Goal: Information Seeking & Learning: Learn about a topic

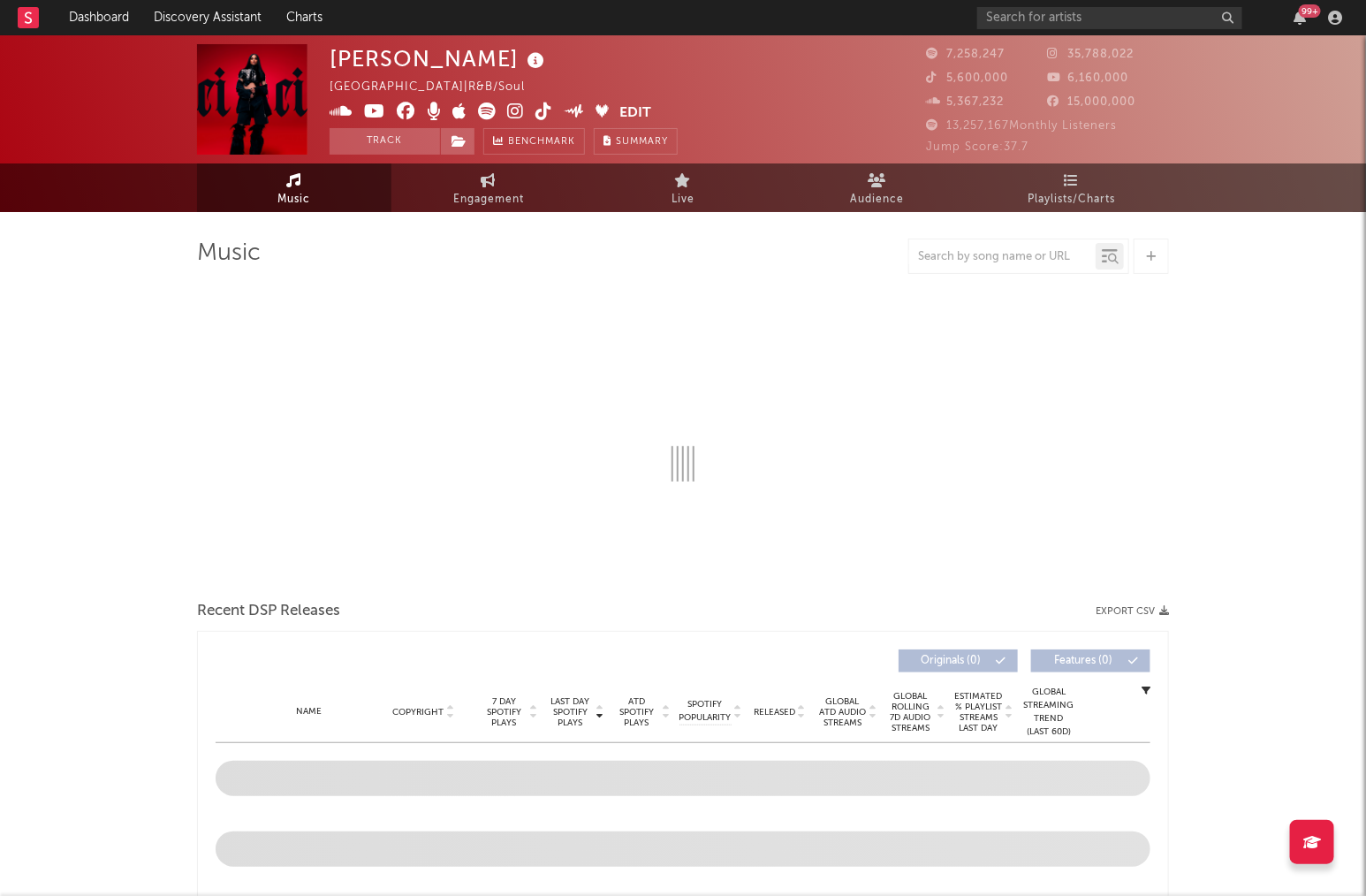
select select "6m"
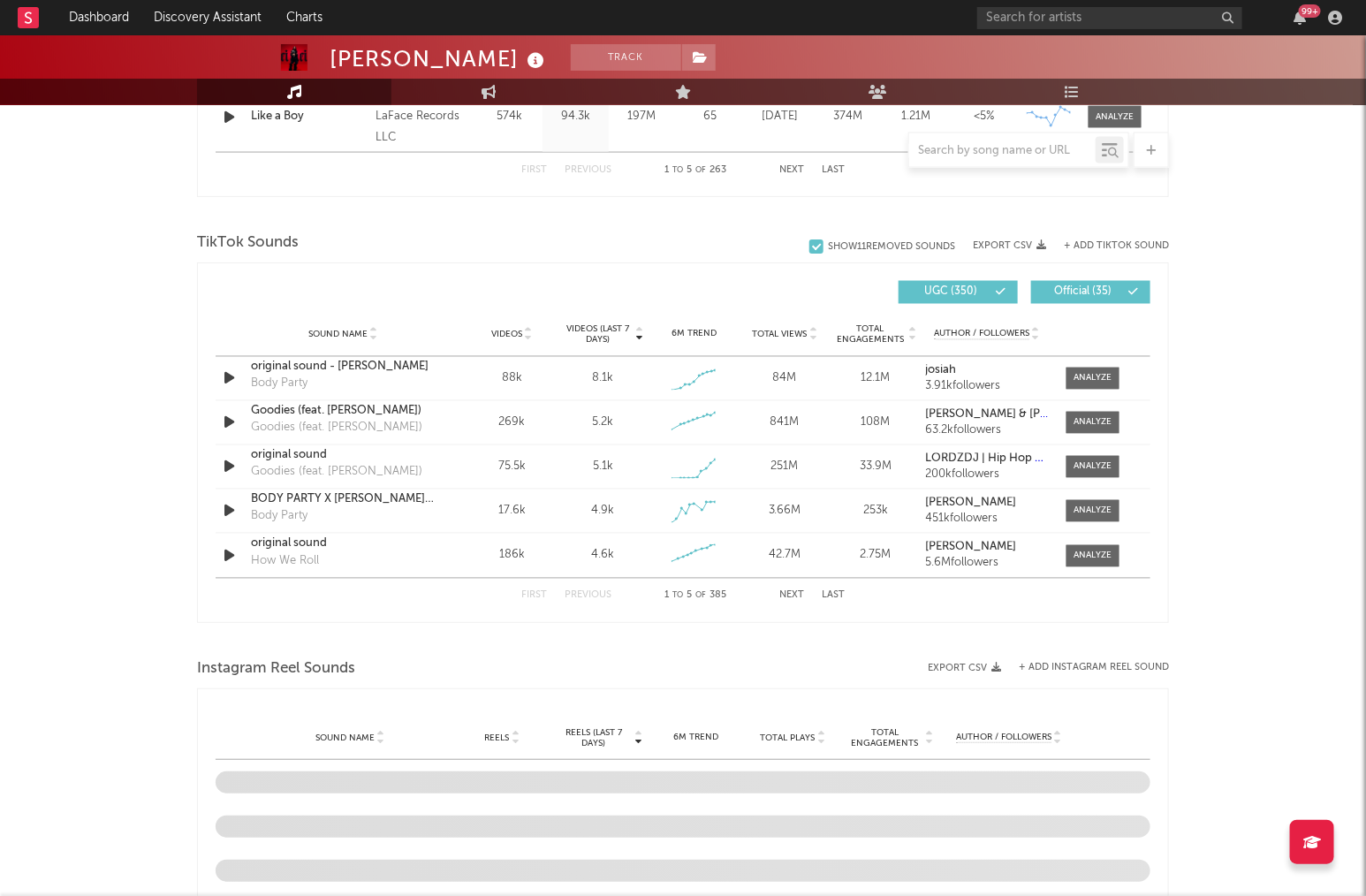
scroll to position [1090, 0]
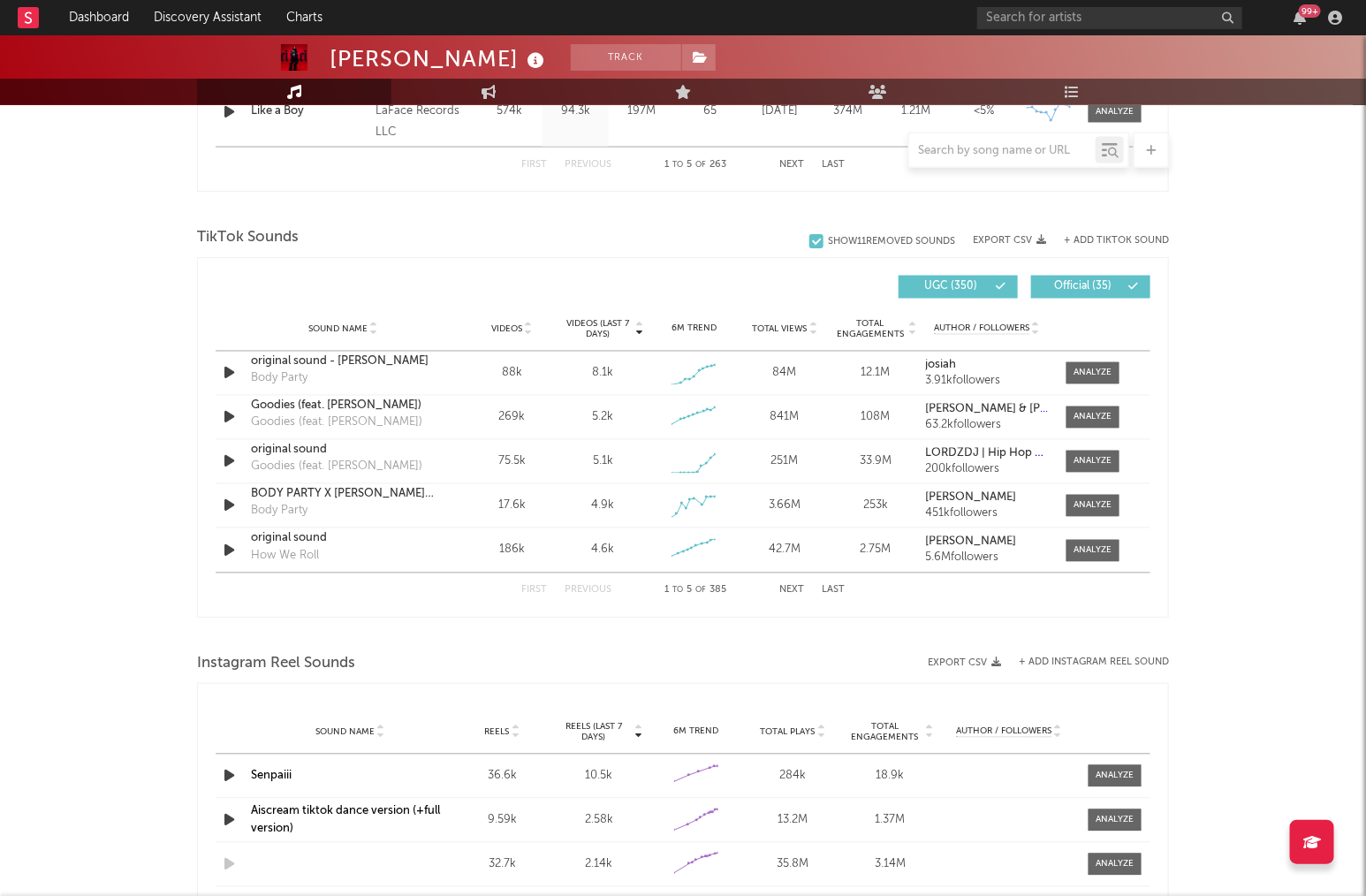
click at [795, 580] on div "First Previous 1 to 5 of 385 Next Last" at bounding box center [683, 590] width 324 height 35
click at [790, 592] on button "Next" at bounding box center [792, 590] width 25 height 10
click at [791, 590] on button "Next" at bounding box center [792, 590] width 25 height 10
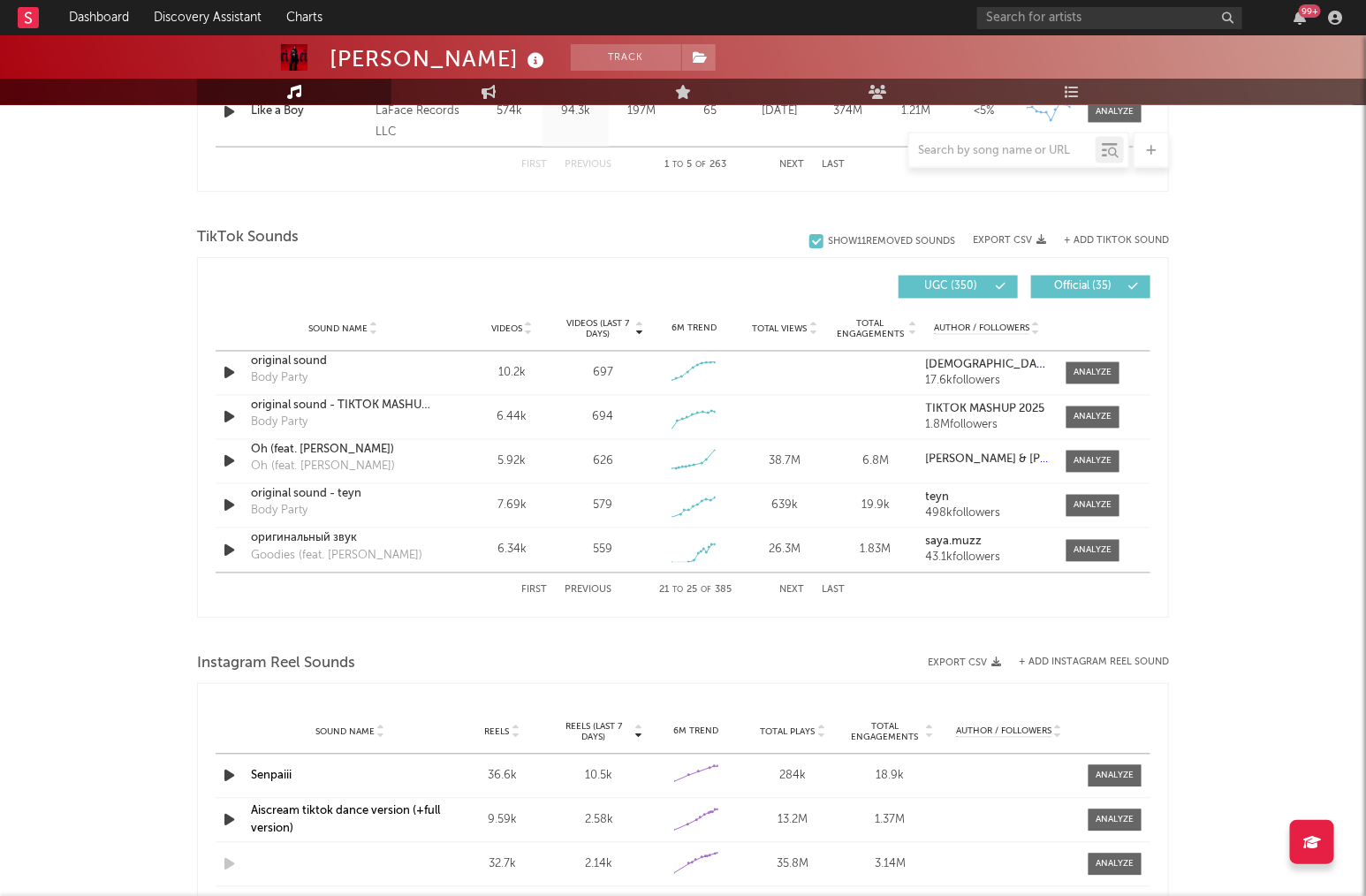
click at [791, 590] on button "Next" at bounding box center [792, 590] width 25 height 10
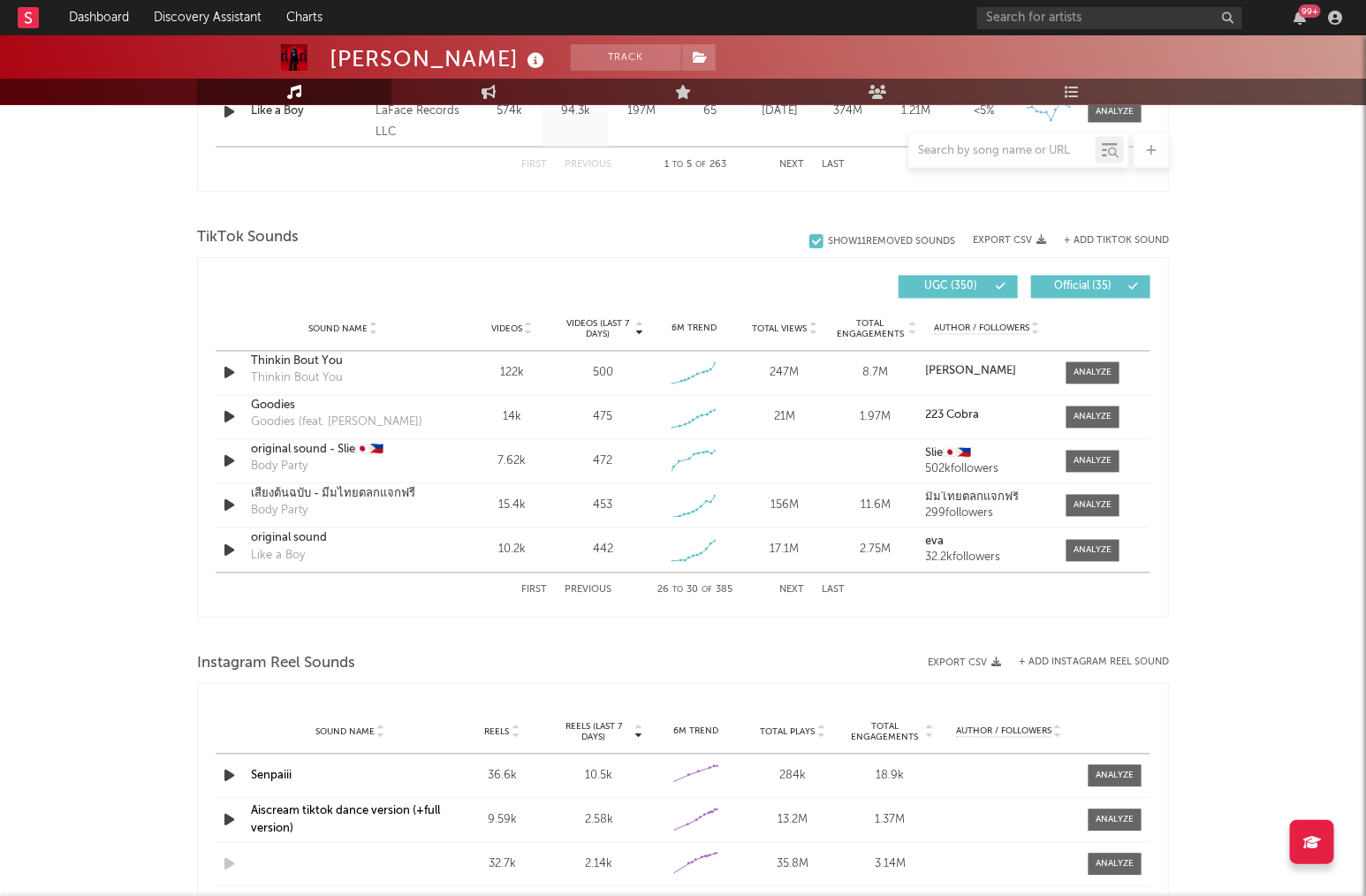
click at [791, 590] on button "Next" at bounding box center [792, 590] width 25 height 10
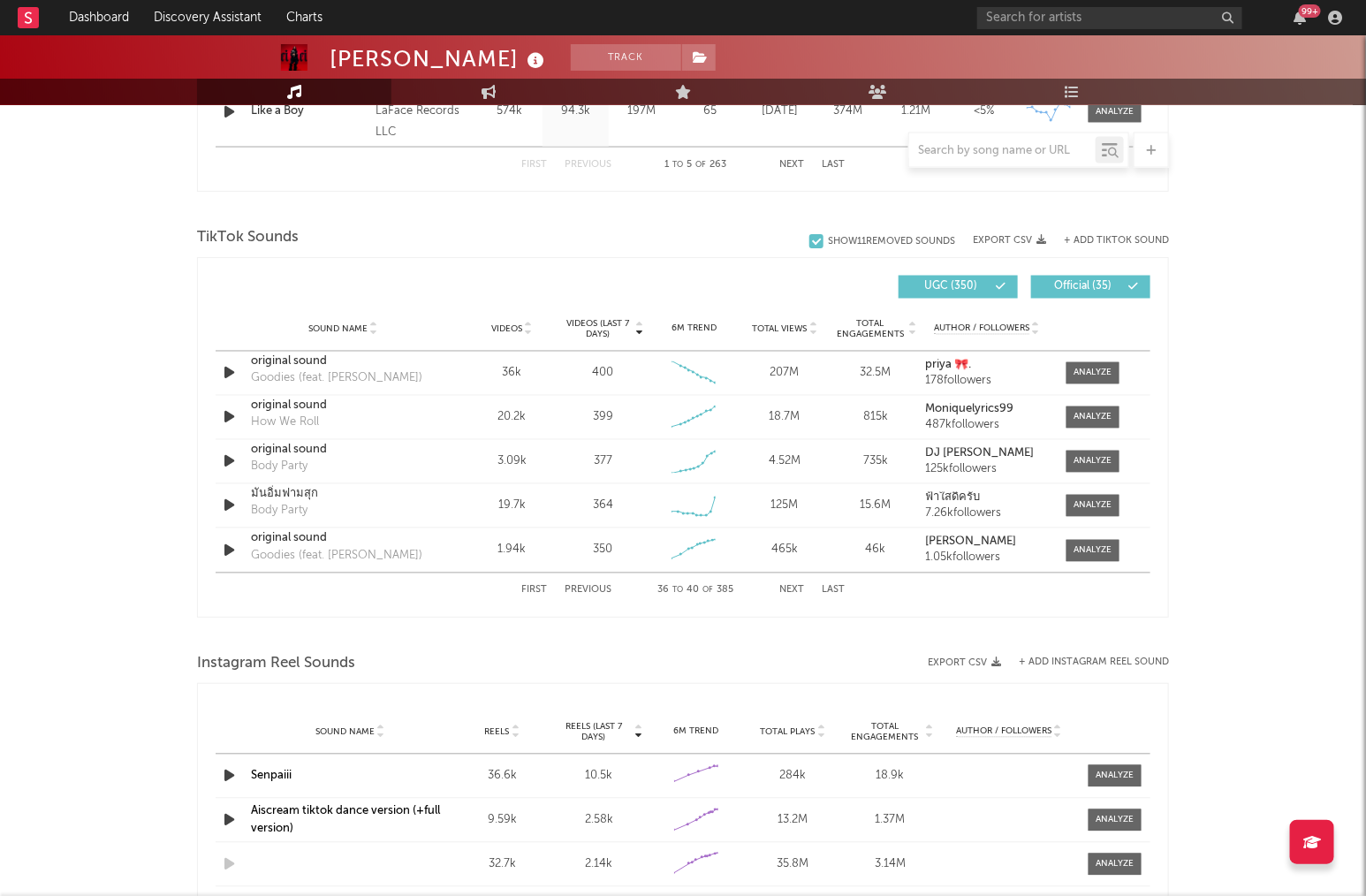
click at [791, 590] on button "Next" at bounding box center [792, 590] width 25 height 10
click at [1022, 150] on input "text" at bounding box center [1003, 151] width 187 height 14
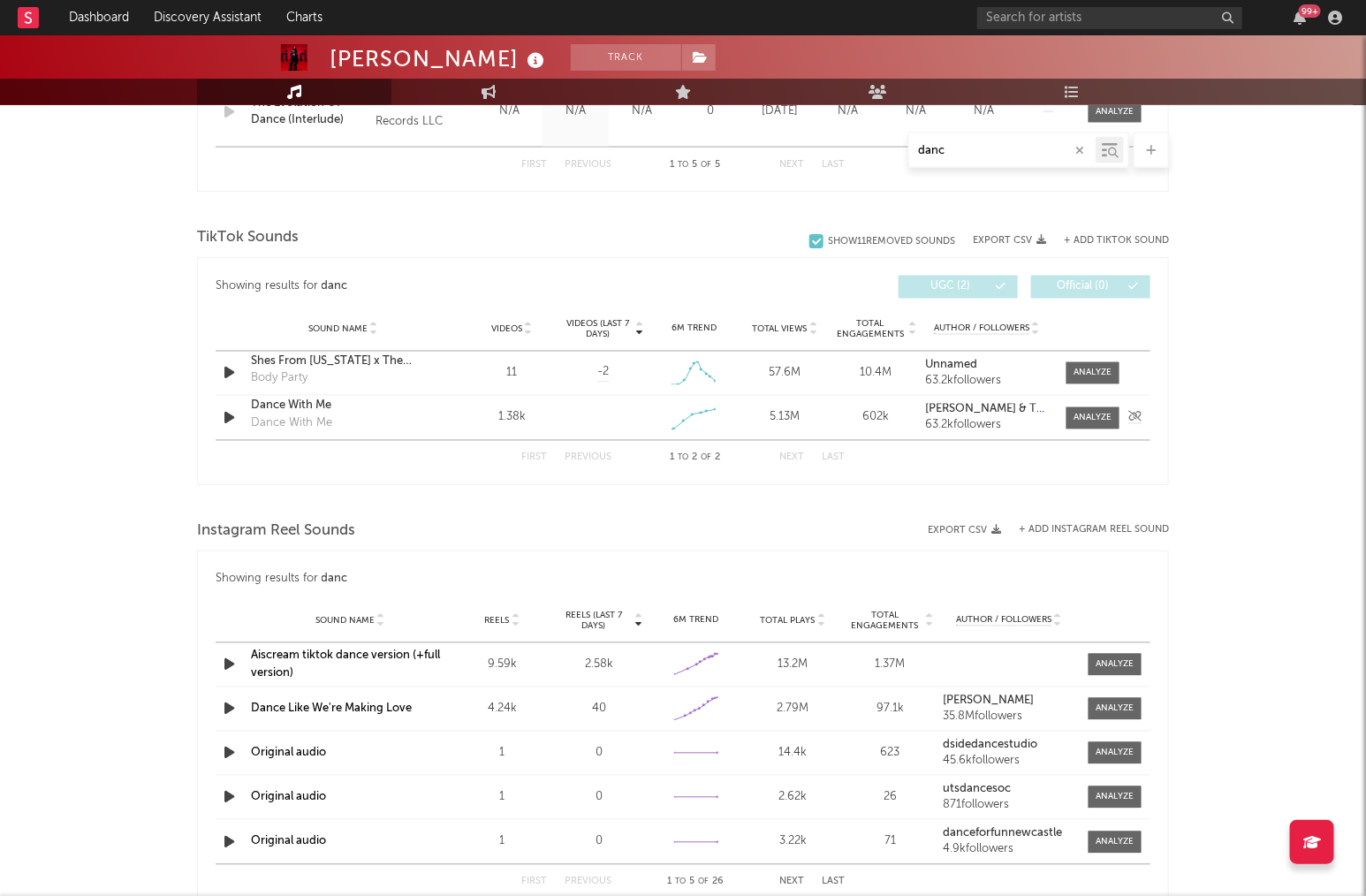
type input "danc"
click at [715, 410] on div "Created with Highcharts 10.3.3" at bounding box center [694, 418] width 53 height 33
click at [1086, 412] on div at bounding box center [1093, 418] width 38 height 13
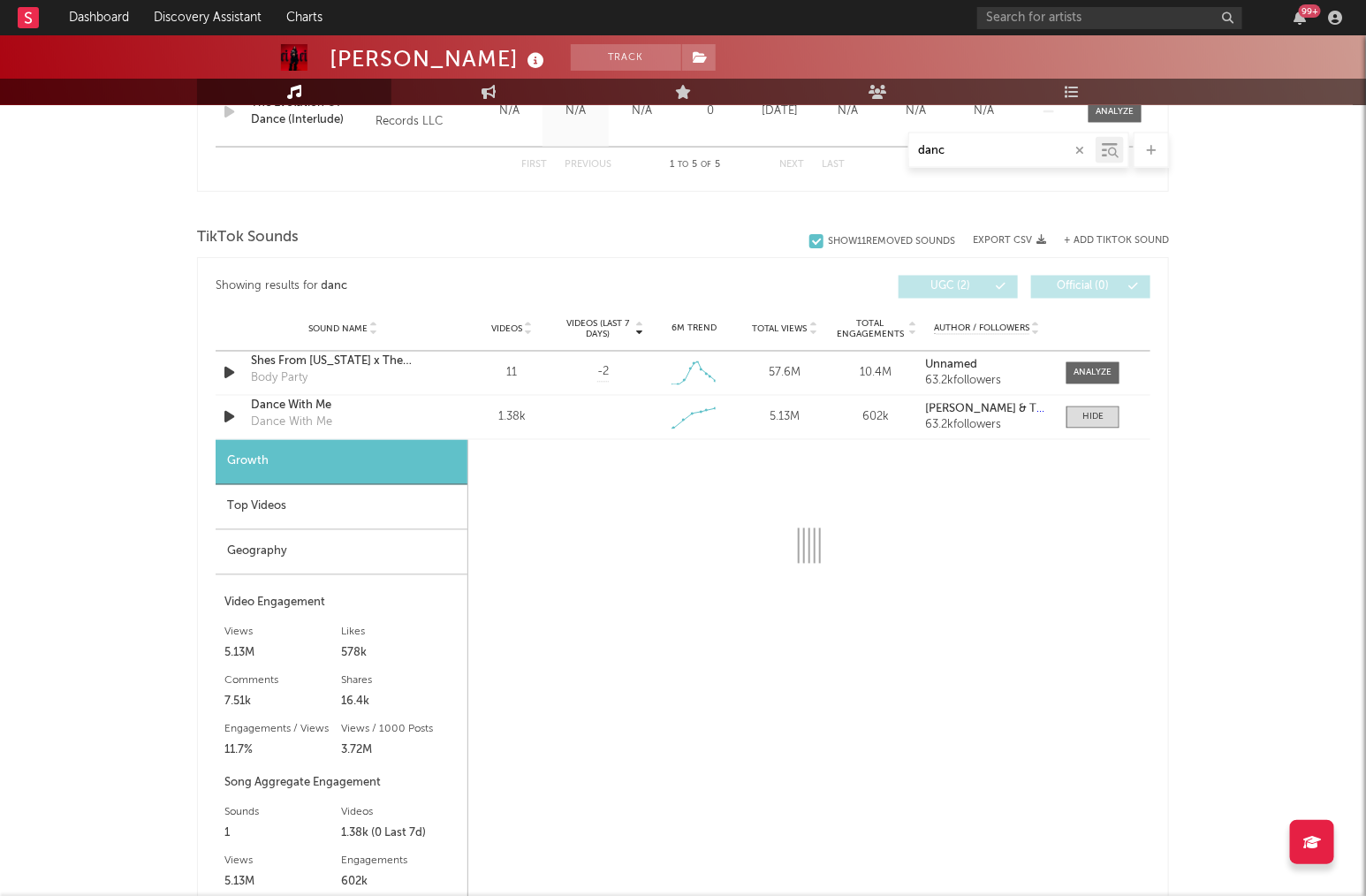
select select "1w"
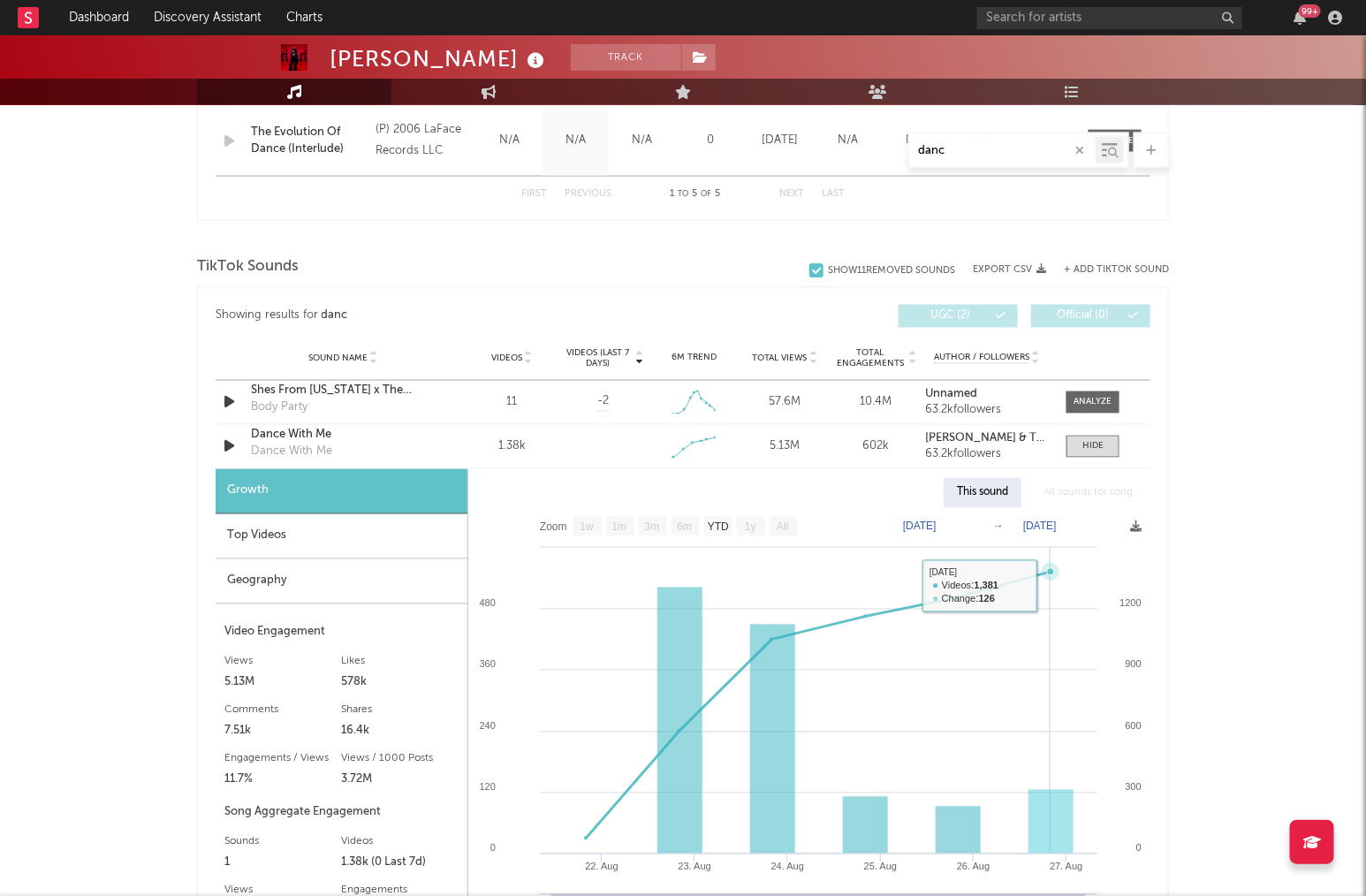
scroll to position [1056, 0]
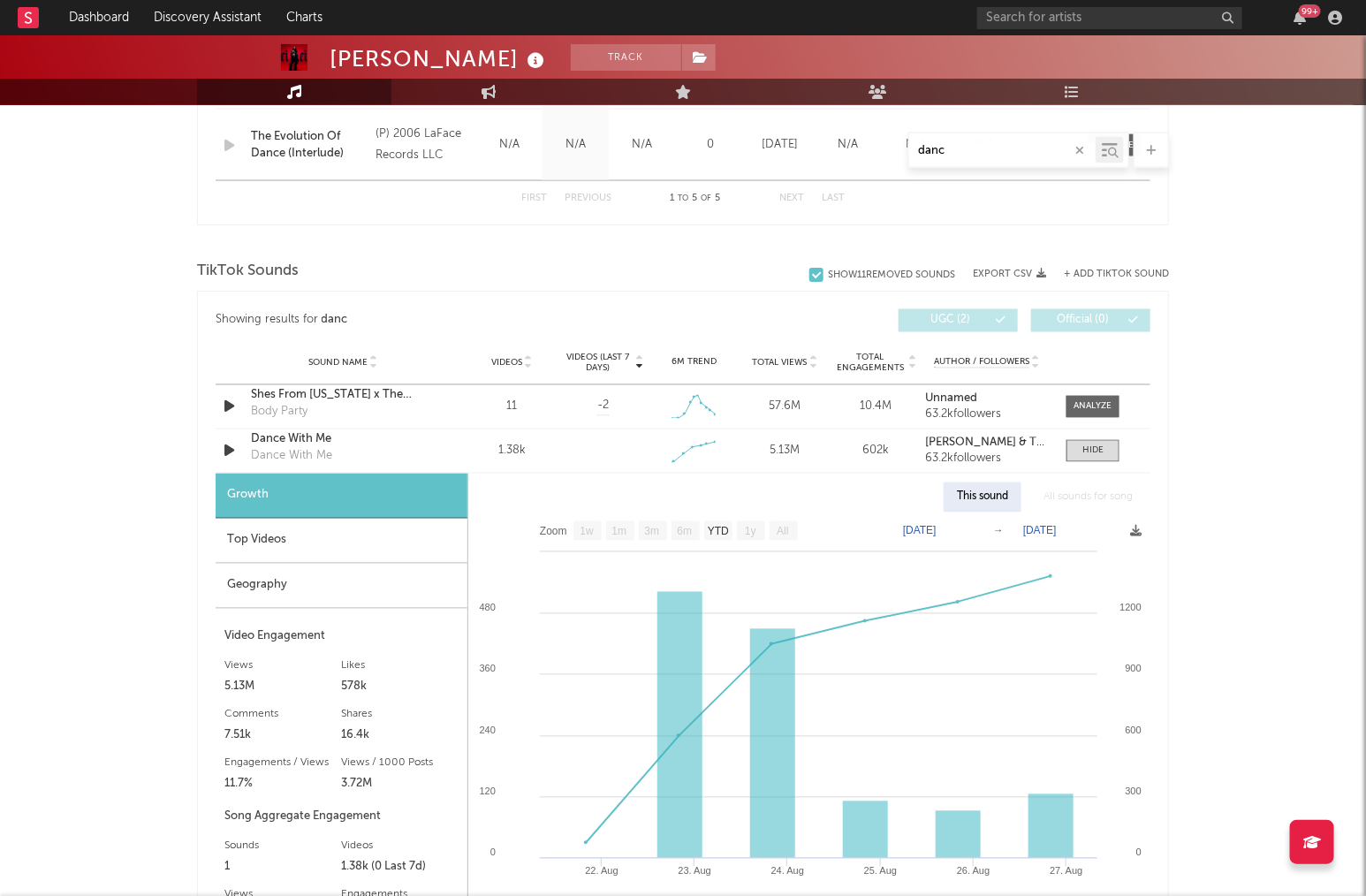
click at [1014, 152] on input "danc" at bounding box center [1003, 151] width 187 height 14
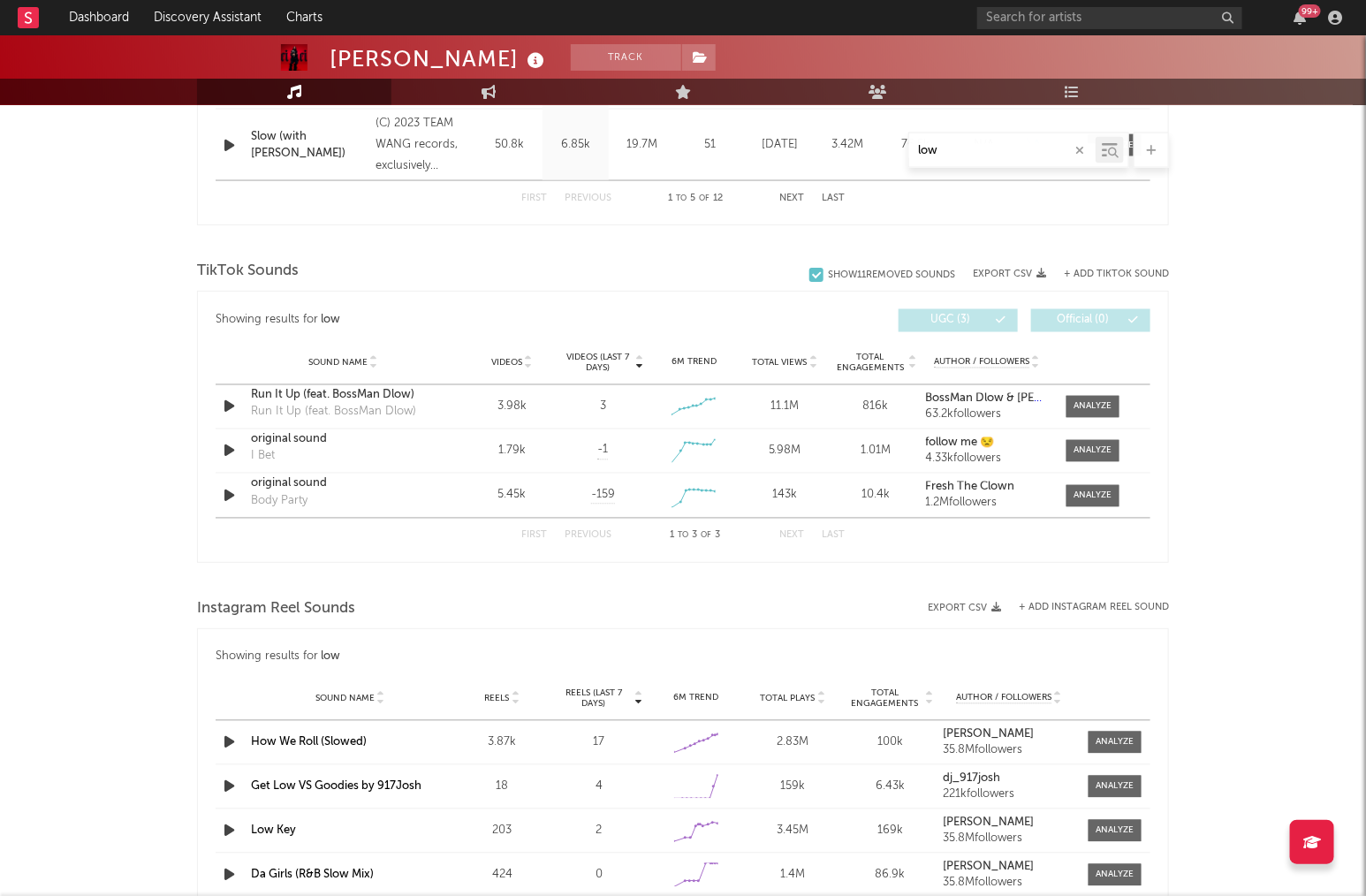
type input "low"
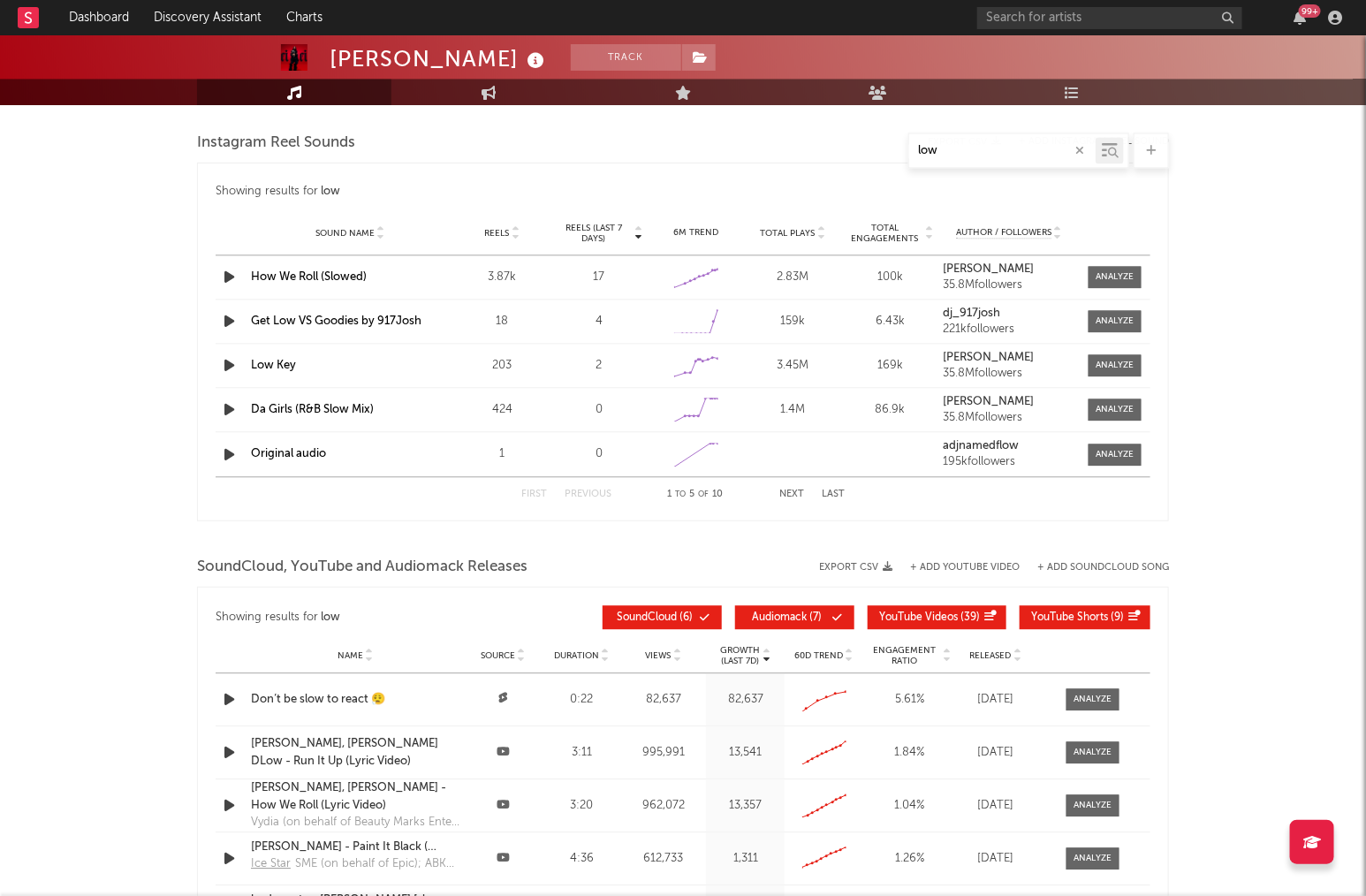
scroll to position [1524, 0]
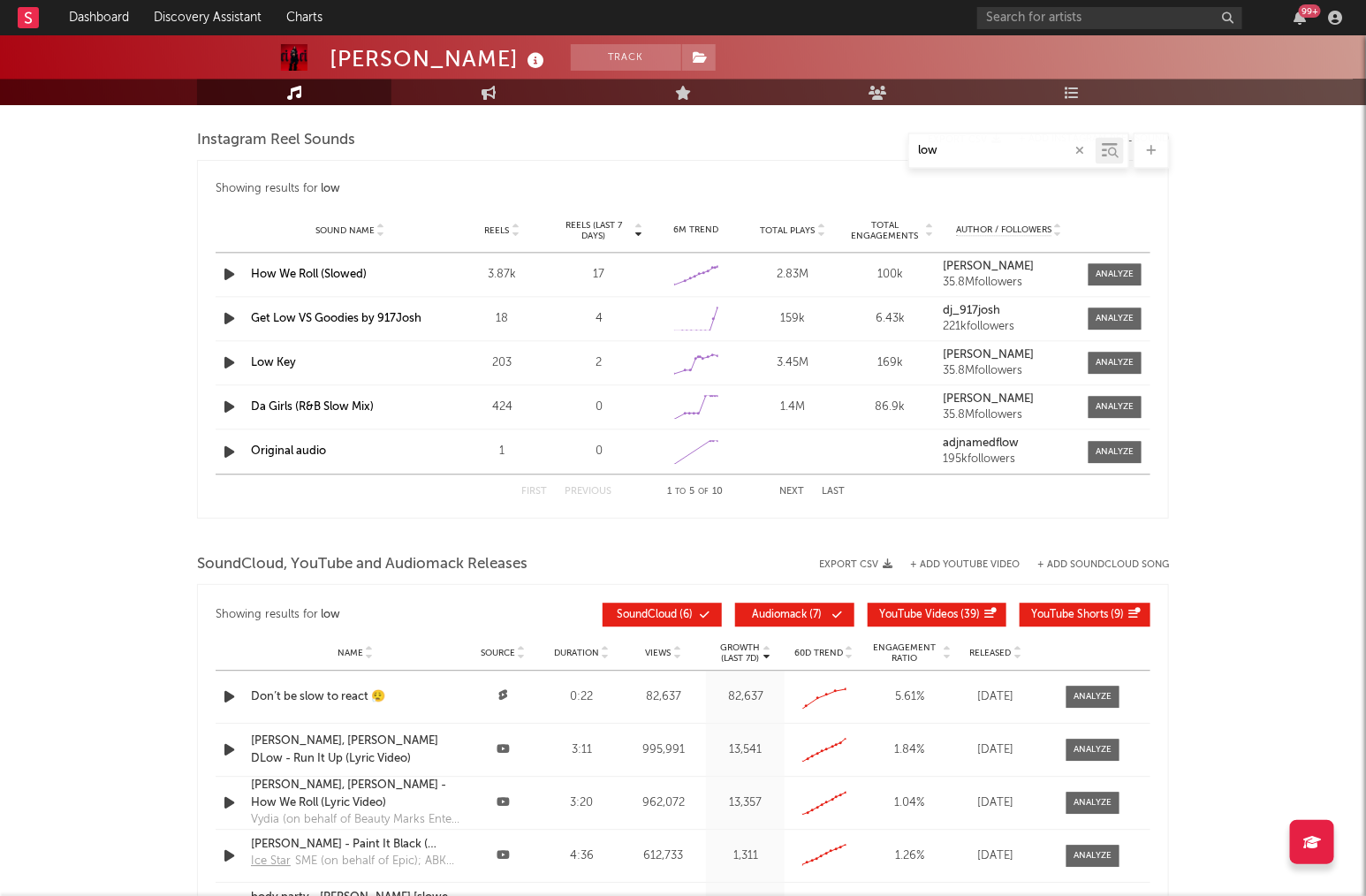
click at [789, 492] on button "Next" at bounding box center [792, 492] width 25 height 10
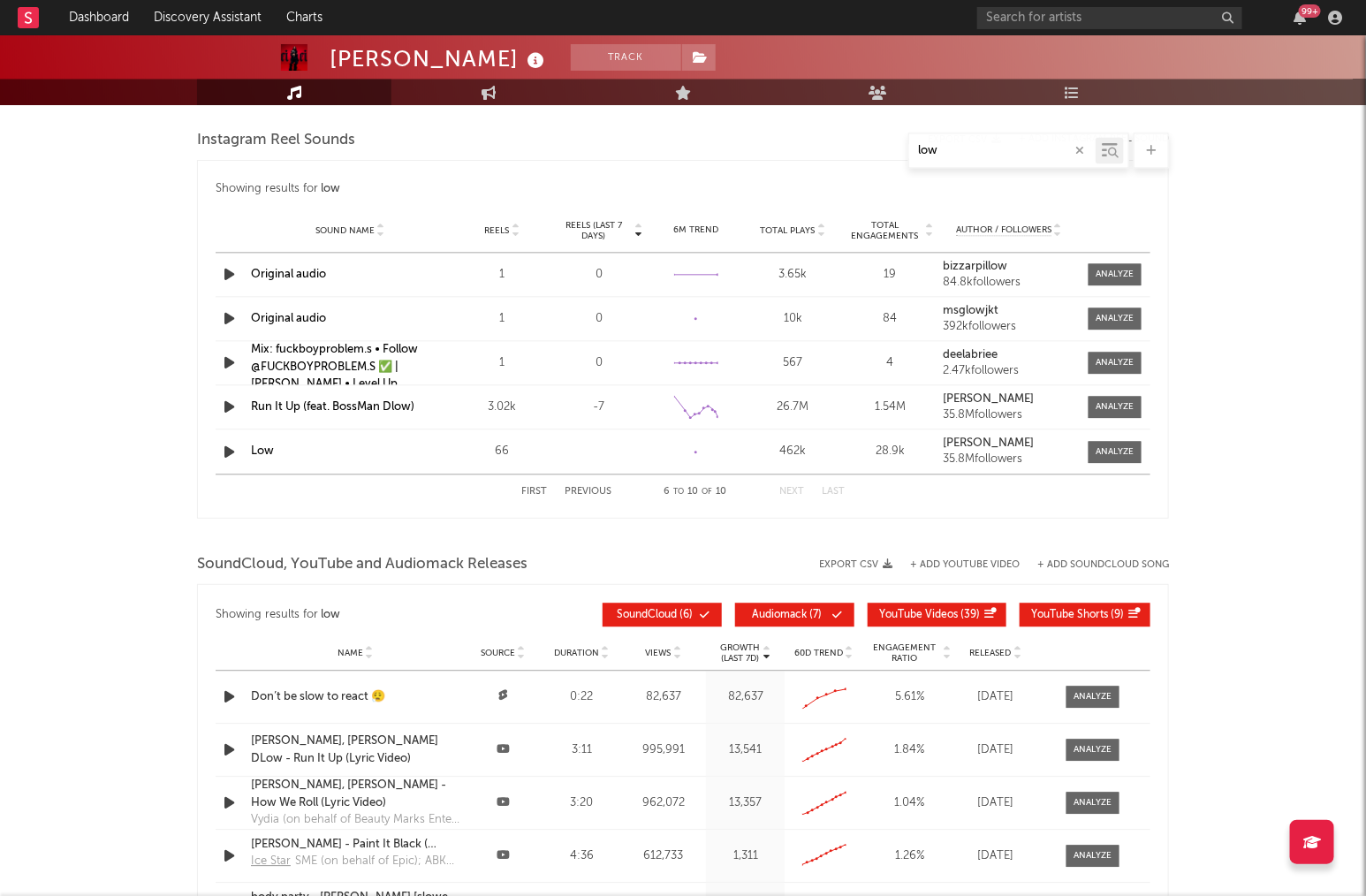
click at [789, 492] on button "Next" at bounding box center [792, 492] width 25 height 10
